Goal: Find specific page/section: Find specific page/section

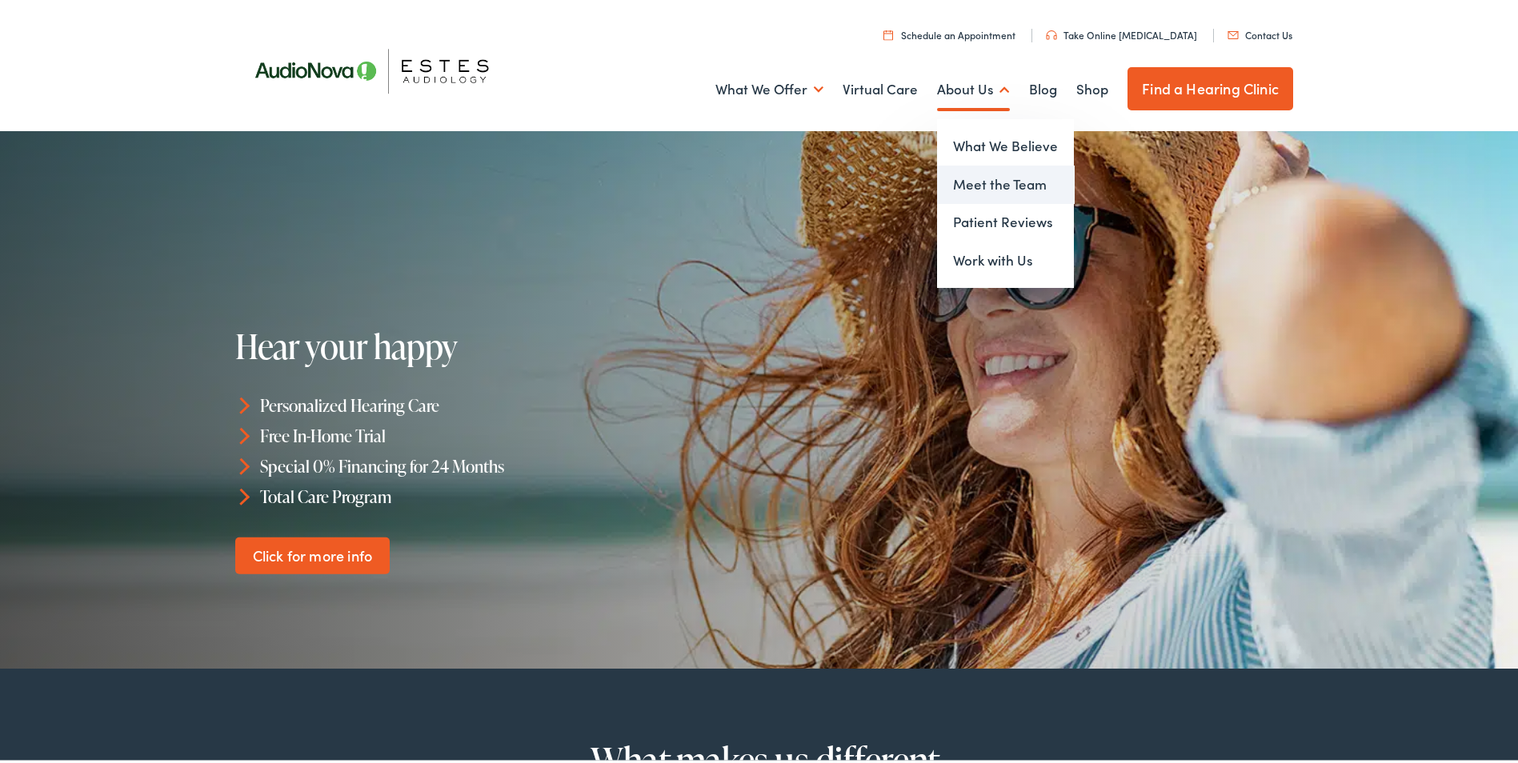
click at [1003, 186] on link "Meet the Team" at bounding box center [1005, 181] width 137 height 38
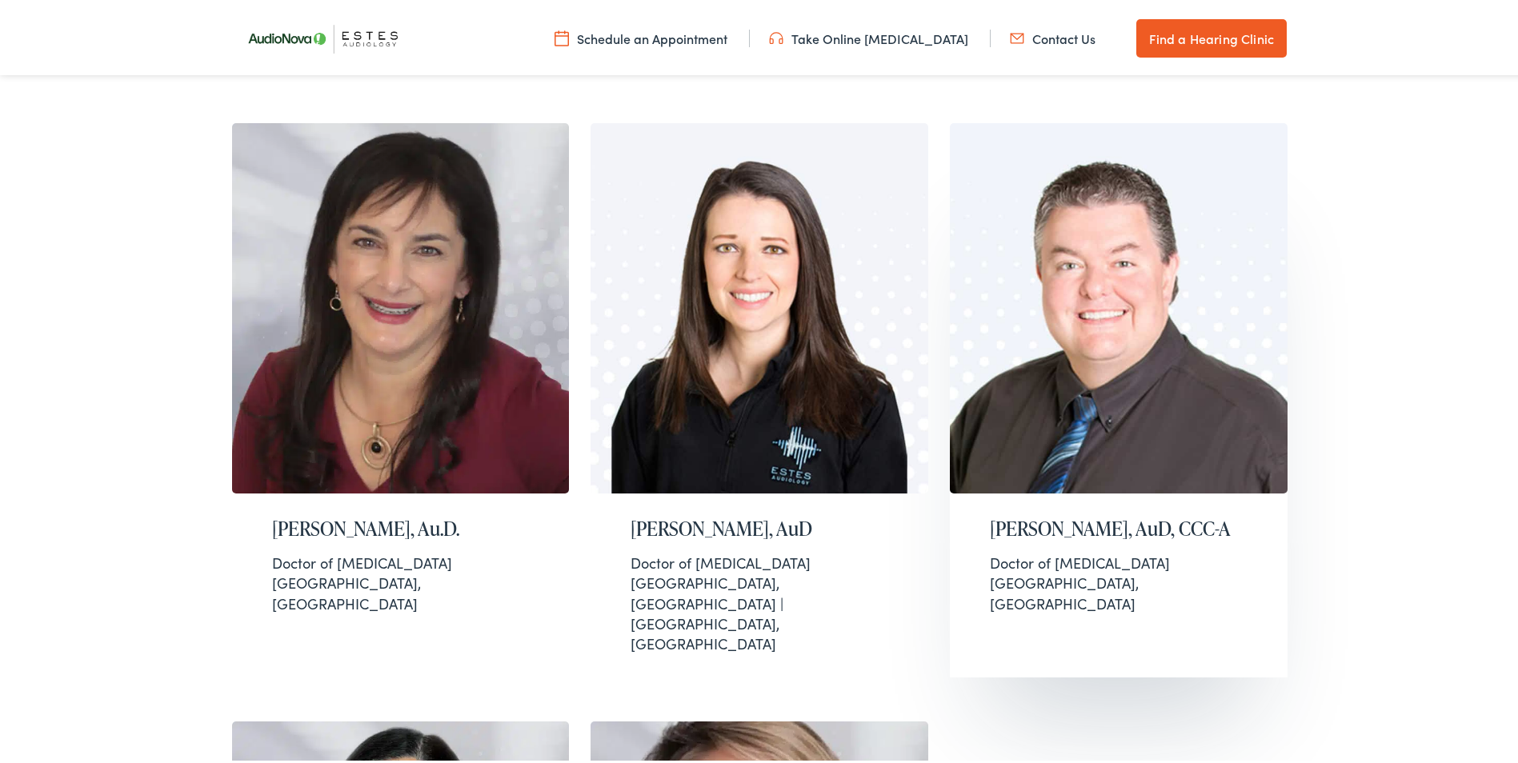
scroll to position [1120, 0]
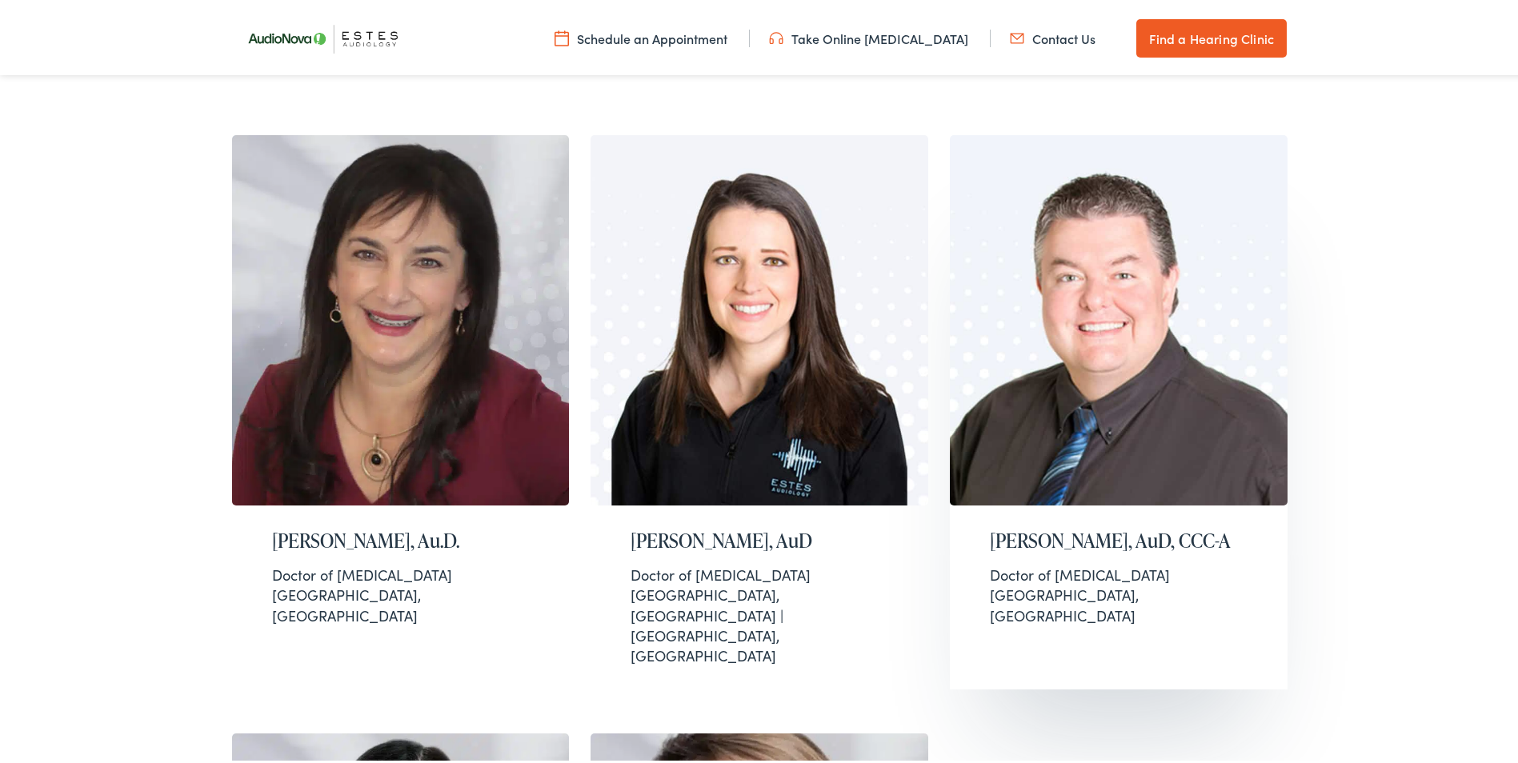
click at [1111, 526] on h2 "Roger Johns, AuD, CCC-A" at bounding box center [1119, 537] width 258 height 23
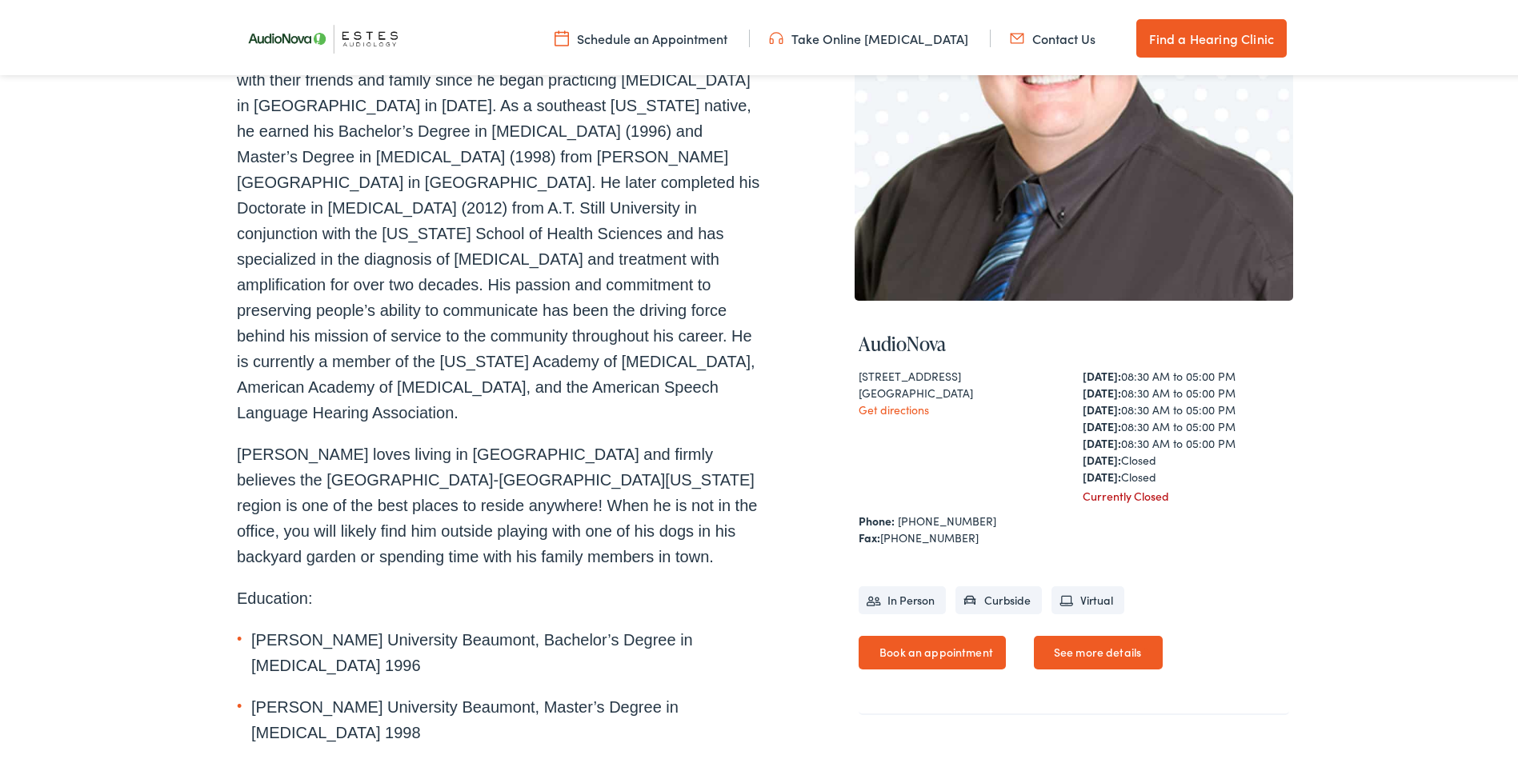
scroll to position [160, 0]
